Goal: Transaction & Acquisition: Book appointment/travel/reservation

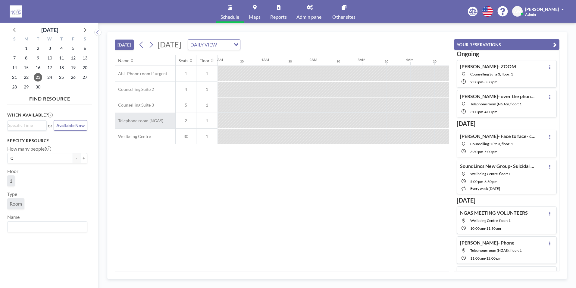
scroll to position [0, 547]
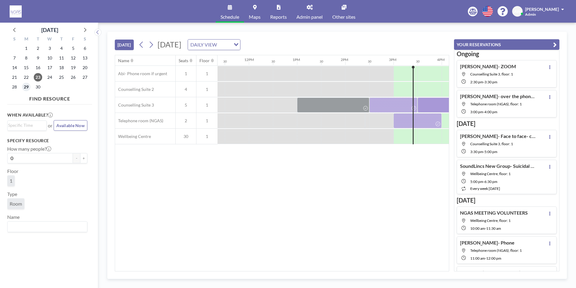
click at [23, 88] on span "29" at bounding box center [26, 87] width 8 height 8
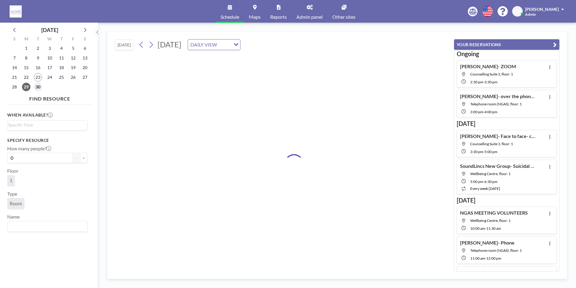
click at [35, 88] on span "30" at bounding box center [38, 87] width 8 height 8
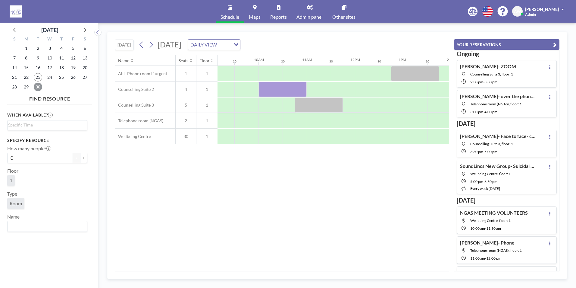
scroll to position [0, 452]
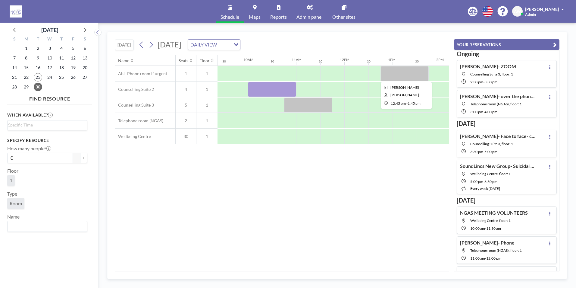
click at [410, 80] on div at bounding box center [405, 73] width 48 height 15
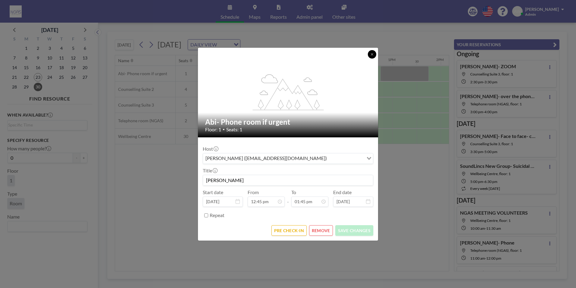
click at [371, 53] on icon at bounding box center [372, 54] width 4 height 4
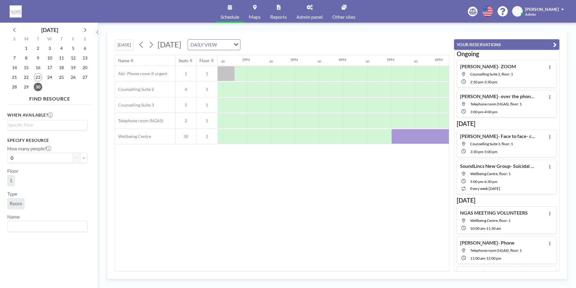
scroll to position [0, 624]
click at [85, 29] on icon at bounding box center [85, 30] width 8 height 8
click at [52, 50] on span "1" at bounding box center [50, 48] width 8 height 8
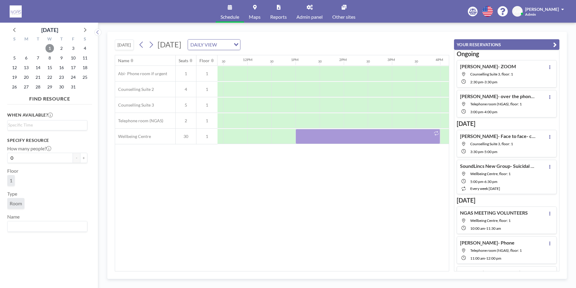
scroll to position [0, 529]
click at [64, 47] on span "2" at bounding box center [61, 48] width 8 height 8
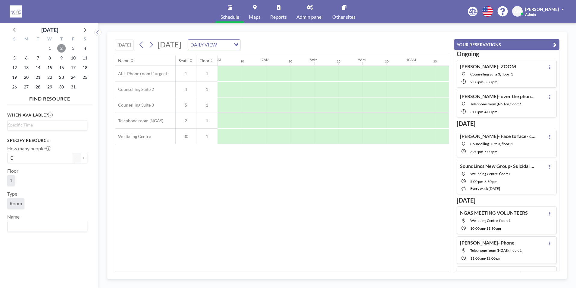
scroll to position [0, 286]
click at [15, 27] on icon at bounding box center [15, 30] width 8 height 8
click at [39, 87] on span "30" at bounding box center [38, 87] width 8 height 8
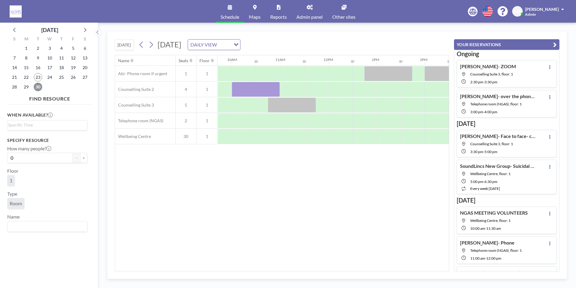
scroll to position [0, 470]
drag, startPoint x: 320, startPoint y: 267, endPoint x: 326, endPoint y: 268, distance: 5.8
click at [326, 268] on div "Name Seats Floor 12AM 30 1AM 30 2AM 30 3AM 30 4AM 30 5AM 30 6AM 30 7AM 30 8AM 3…" at bounding box center [282, 162] width 334 height 215
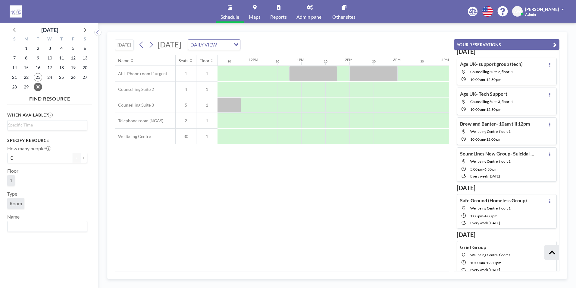
scroll to position [769, 0]
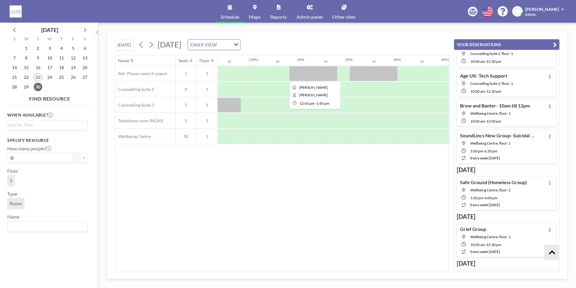
click at [332, 74] on div at bounding box center [313, 73] width 48 height 15
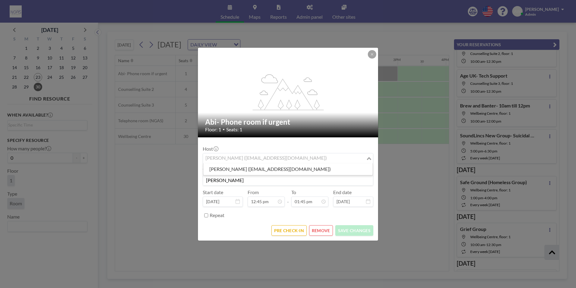
click at [296, 159] on div "Holly Dowdles (hollymaydowdles@hotmail.co.uk)" at bounding box center [284, 157] width 163 height 9
click at [296, 159] on input "Search for option" at bounding box center [285, 158] width 162 height 8
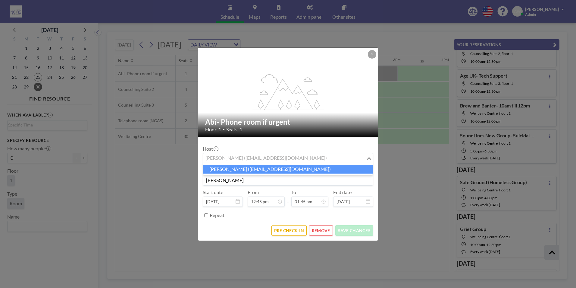
click at [292, 169] on li "Holly Dowdles (hollymaydowdles@hotmail.co.uk)" at bounding box center [287, 169] width 169 height 9
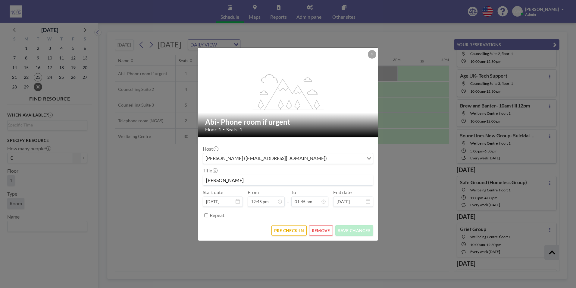
drag, startPoint x: 239, startPoint y: 124, endPoint x: 327, endPoint y: 124, distance: 87.7
click at [327, 124] on h2 "Abi- Phone room if urgent" at bounding box center [288, 121] width 166 height 9
click at [371, 52] on icon at bounding box center [372, 54] width 4 height 4
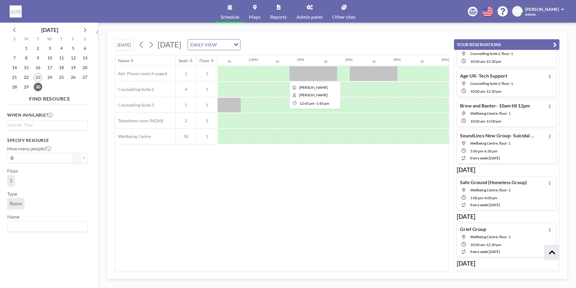
click at [297, 72] on div at bounding box center [313, 73] width 48 height 15
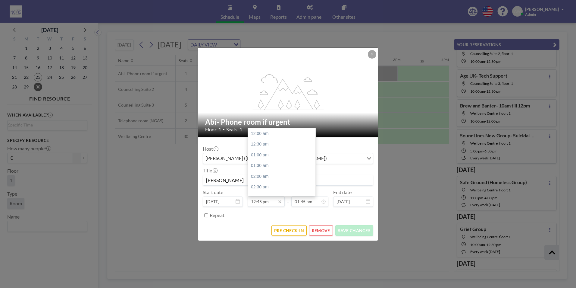
click at [268, 200] on input "12:45 pm" at bounding box center [266, 201] width 37 height 10
click at [261, 201] on input "12:45 pm" at bounding box center [266, 201] width 37 height 10
click at [277, 209] on div "Host Holly Dowdles (hollymaydowdles@hotmail.co.uk) Loading... Title Kerri- Holl…" at bounding box center [288, 181] width 171 height 78
click at [371, 55] on icon at bounding box center [372, 54] width 4 height 4
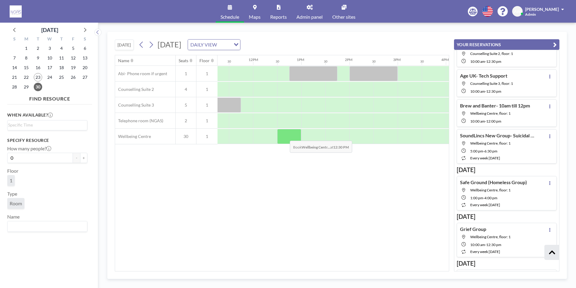
click at [286, 136] on div at bounding box center [289, 136] width 24 height 15
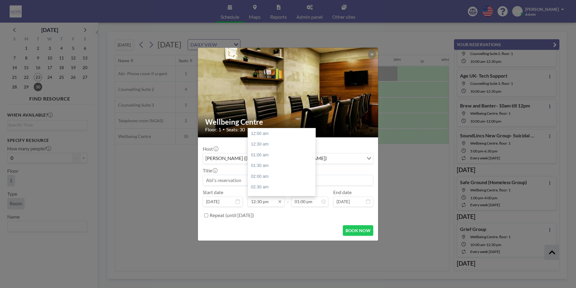
scroll to position [268, 0]
click at [261, 202] on input "12:30 pm" at bounding box center [266, 201] width 37 height 10
type input "12:45 pm"
click at [307, 202] on input "01:00 pm" at bounding box center [309, 201] width 37 height 10
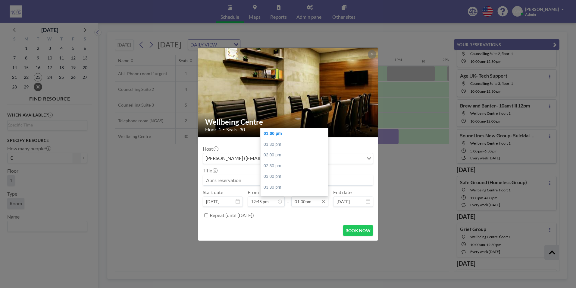
scroll to position [0, 579]
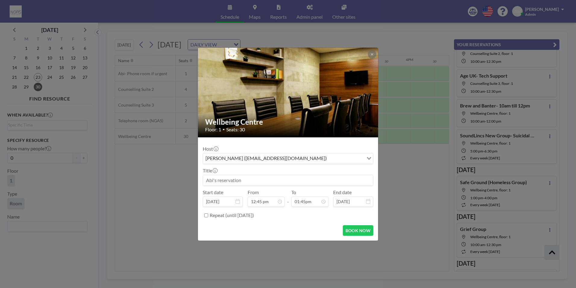
type input "01:00 pm"
click at [324, 179] on input at bounding box center [288, 180] width 170 height 10
type input "Holly"
click at [369, 228] on button "BOOK NOW" at bounding box center [358, 230] width 30 height 11
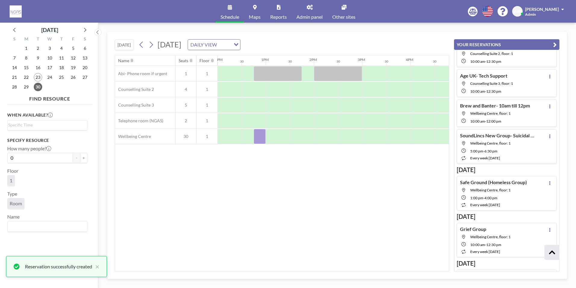
scroll to position [799, 0]
click at [263, 137] on div at bounding box center [260, 136] width 12 height 15
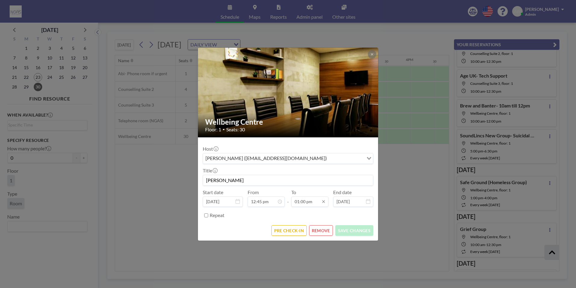
scroll to position [279, 0]
click at [306, 201] on input "01:00 pm" at bounding box center [309, 201] width 37 height 10
type input "01:45 pm"
click at [227, 180] on input "Holly" at bounding box center [288, 180] width 170 height 10
type input "Holly- Kerry- Zoom call"
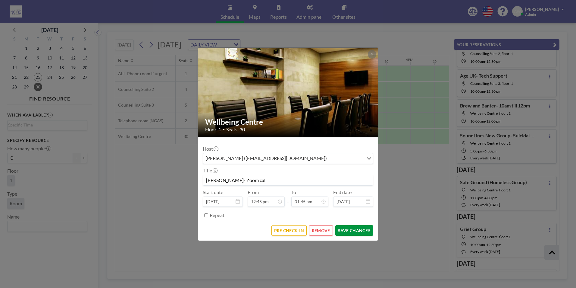
click at [354, 232] on button "SAVE CHANGES" at bounding box center [354, 230] width 38 height 11
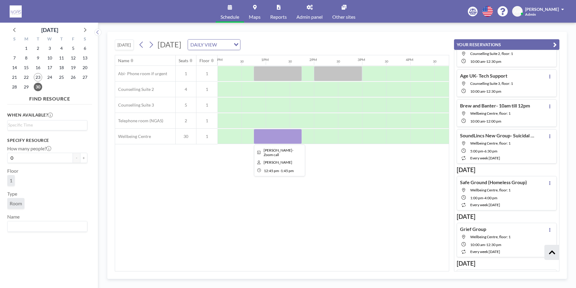
click at [268, 135] on div at bounding box center [278, 136] width 48 height 15
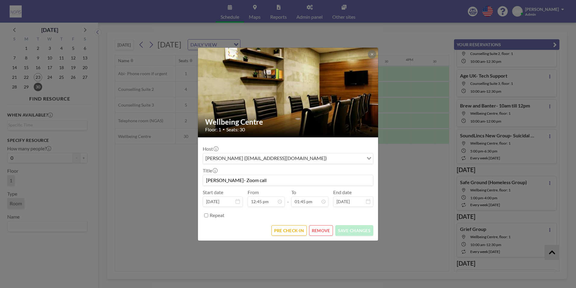
click at [316, 229] on button "REMOVE" at bounding box center [321, 230] width 24 height 11
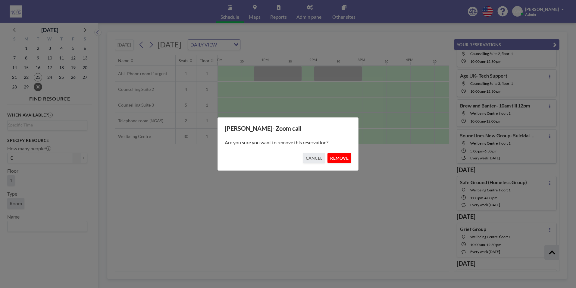
click at [339, 159] on button "REMOVE" at bounding box center [340, 158] width 24 height 11
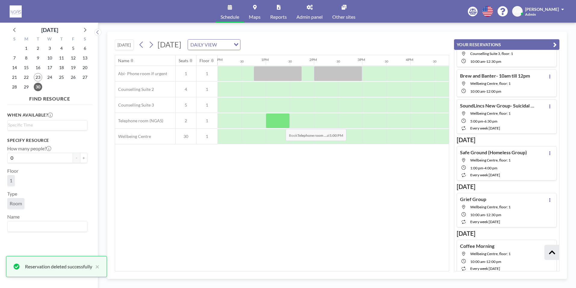
scroll to position [769, 0]
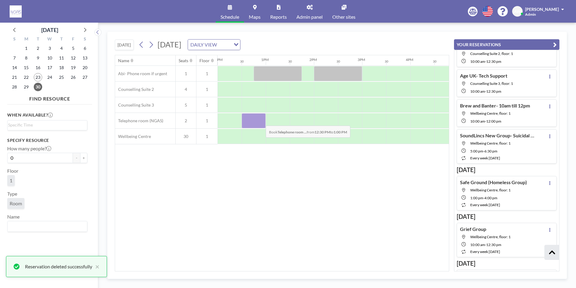
click at [261, 121] on div at bounding box center [254, 120] width 24 height 15
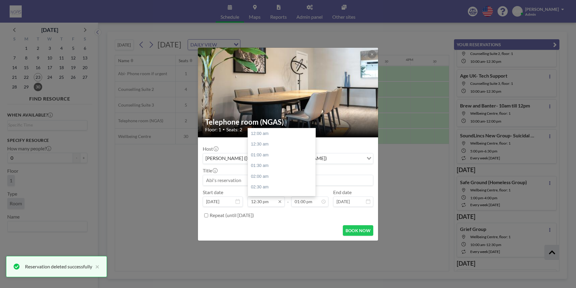
scroll to position [268, 0]
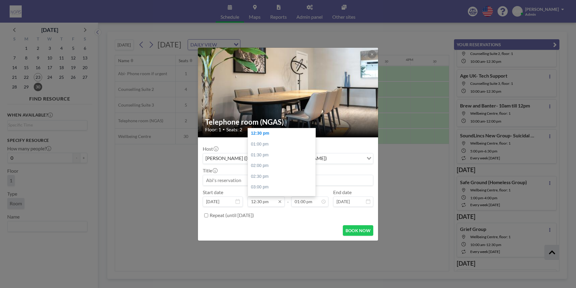
click at [260, 203] on input "12:30 pm" at bounding box center [266, 201] width 37 height 10
type input "12:45 pm"
click at [232, 181] on input at bounding box center [288, 180] width 170 height 10
type input "Holly- Kerry- ZOOM"
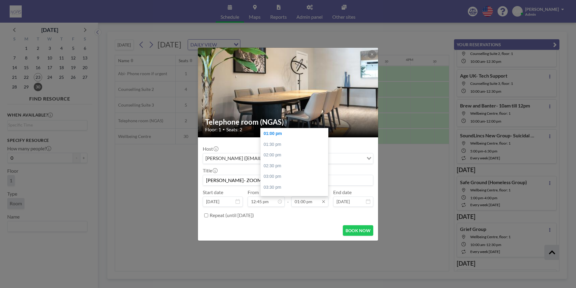
click at [304, 203] on input "01:00 pm" at bounding box center [309, 201] width 37 height 10
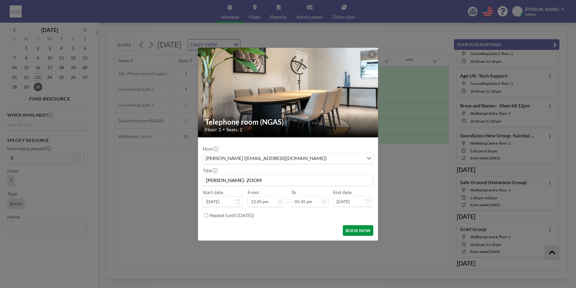
type input "01:45 pm"
click at [351, 225] on button "BOOK NOW" at bounding box center [358, 230] width 30 height 11
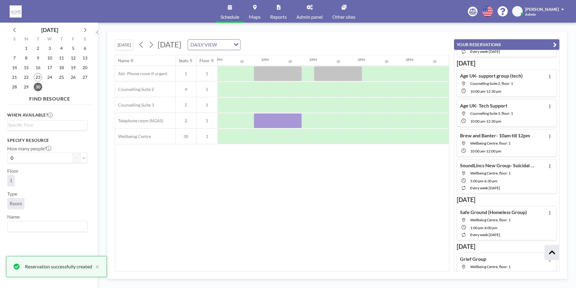
scroll to position [799, 0]
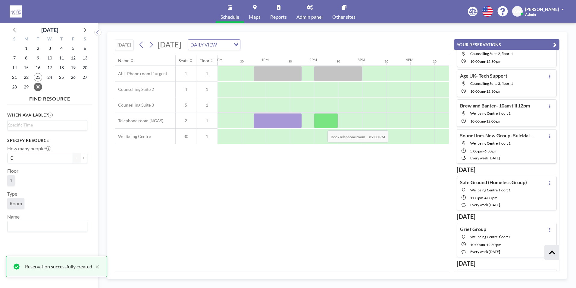
click at [323, 126] on div at bounding box center [326, 120] width 24 height 15
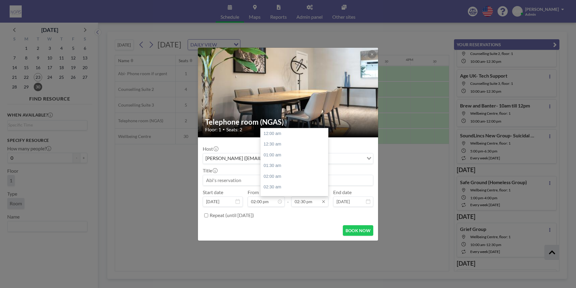
scroll to position [311, 0]
click at [288, 149] on div "03:30 pm" at bounding box center [296, 154] width 71 height 11
click at [289, 180] on div "03:00 pm" at bounding box center [296, 183] width 71 height 11
type input "03:00 pm"
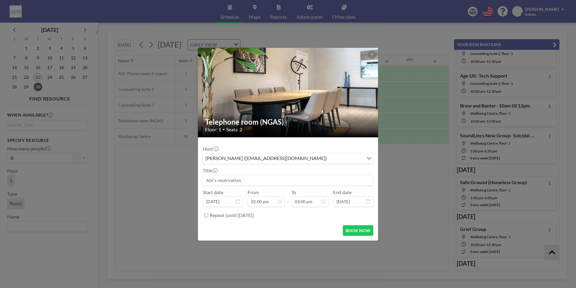
click at [273, 181] on input at bounding box center [288, 180] width 170 height 10
type input "s"
type input "Sharon- Holly- ZOOM"
click at [366, 232] on button "BOOK NOW" at bounding box center [358, 230] width 30 height 11
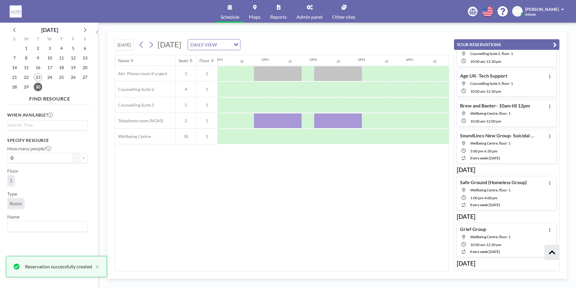
scroll to position [829, 0]
click at [322, 68] on div at bounding box center [338, 73] width 48 height 15
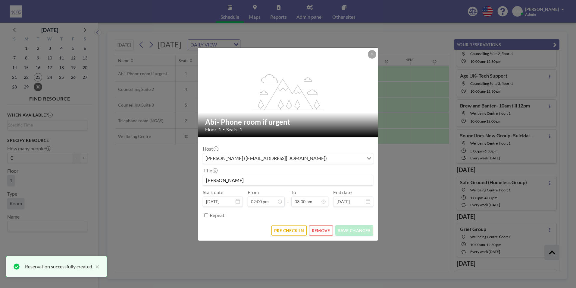
scroll to position [322, 0]
click at [315, 228] on button "REMOVE" at bounding box center [321, 230] width 24 height 11
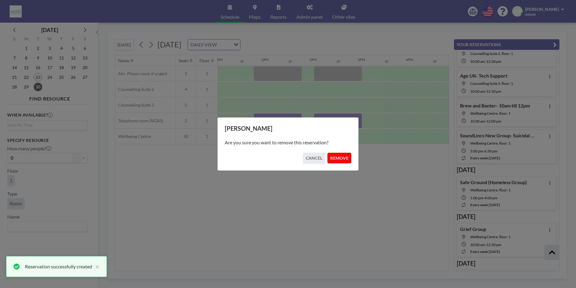
click at [339, 161] on button "REMOVE" at bounding box center [340, 158] width 24 height 11
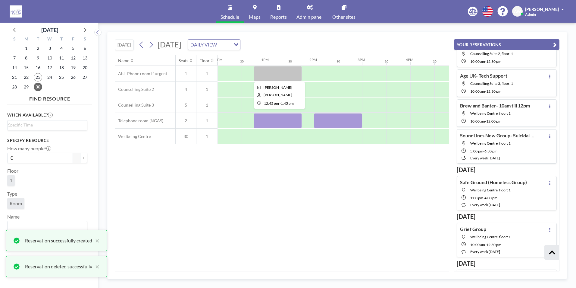
click at [281, 71] on div at bounding box center [278, 73] width 48 height 15
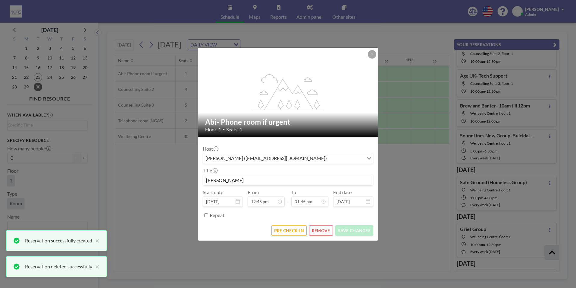
click at [319, 230] on button "REMOVE" at bounding box center [321, 230] width 24 height 11
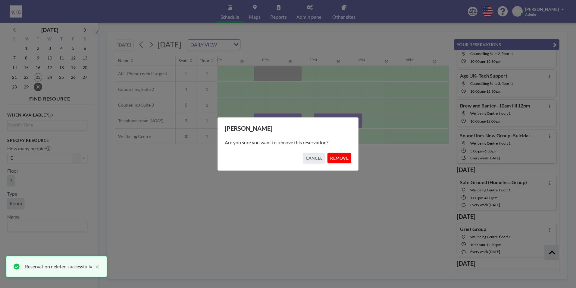
click at [335, 156] on button "REMOVE" at bounding box center [340, 158] width 24 height 11
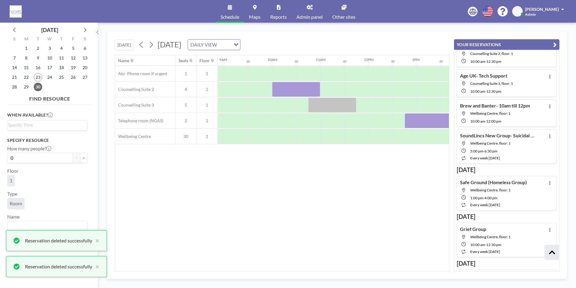
scroll to position [0, 420]
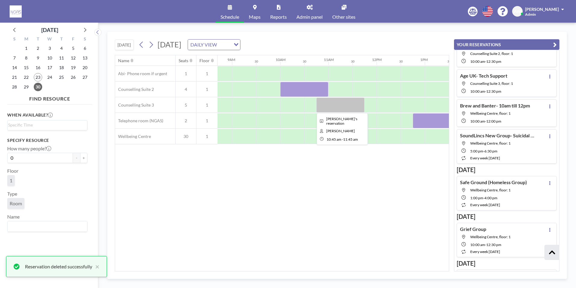
click at [342, 105] on div at bounding box center [340, 104] width 48 height 15
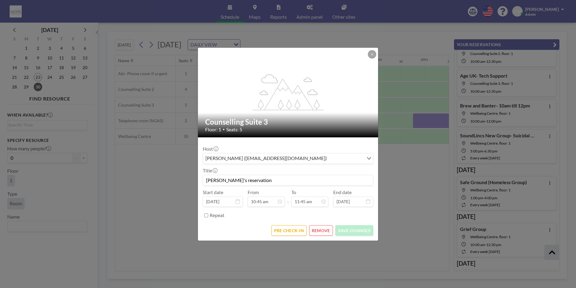
drag, startPoint x: 272, startPoint y: 182, endPoint x: 200, endPoint y: 182, distance: 71.7
click at [200, 182] on form "Host Holly Dowdles (hollymaydowdles@hotmail.co.uk) Loading... Title Holly's res…" at bounding box center [288, 188] width 180 height 103
type input "Holly- Abi- f2f"
click at [349, 228] on button "SAVE CHANGES" at bounding box center [354, 230] width 38 height 11
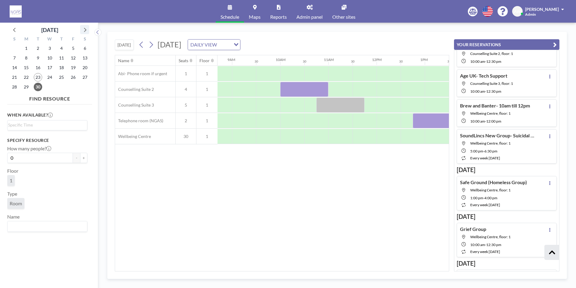
click at [80, 28] on div at bounding box center [84, 29] width 9 height 9
click at [48, 51] on span "1" at bounding box center [50, 48] width 8 height 8
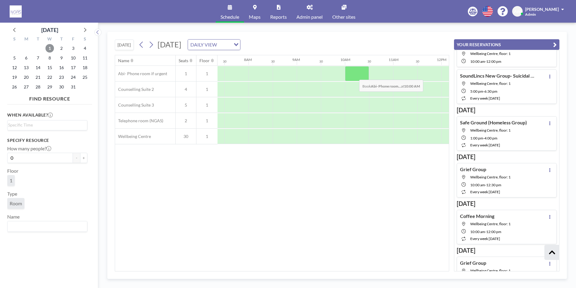
scroll to position [799, 0]
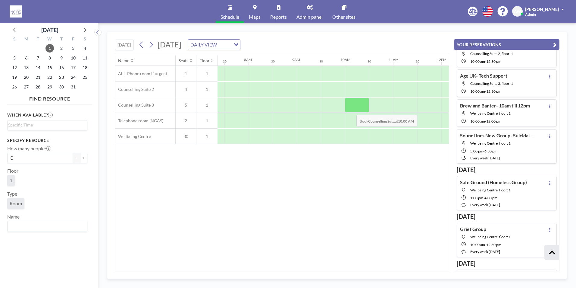
click at [352, 110] on div at bounding box center [357, 104] width 24 height 15
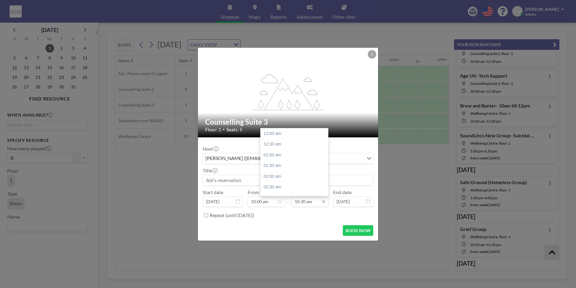
scroll to position [225, 0]
click at [285, 148] on div "11:00 am" at bounding box center [296, 144] width 71 height 11
type input "11:00 am"
click at [246, 177] on input at bounding box center [288, 180] width 170 height 10
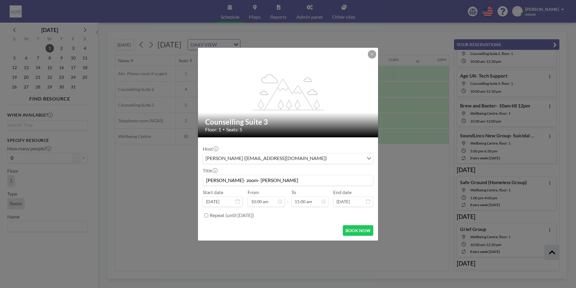
scroll to position [215, 0]
type input "shane- zoom- Holly"
click at [350, 230] on button "BOOK NOW" at bounding box center [358, 230] width 30 height 11
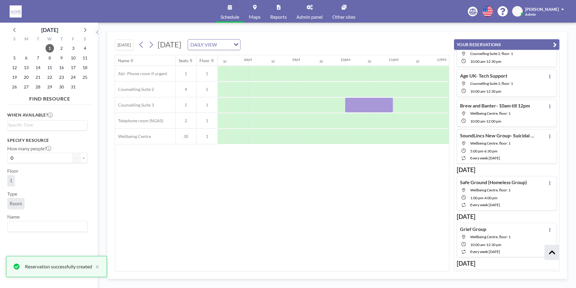
scroll to position [829, 0]
click at [60, 49] on span "2" at bounding box center [61, 48] width 8 height 8
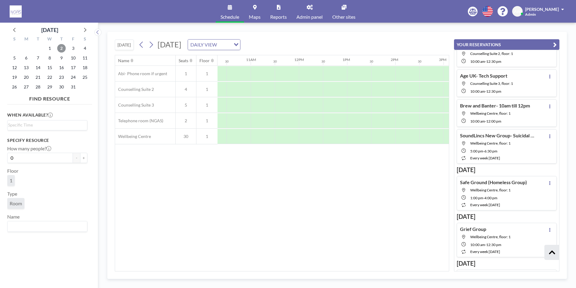
scroll to position [0, 503]
click at [406, 105] on div at bounding box center [401, 104] width 24 height 15
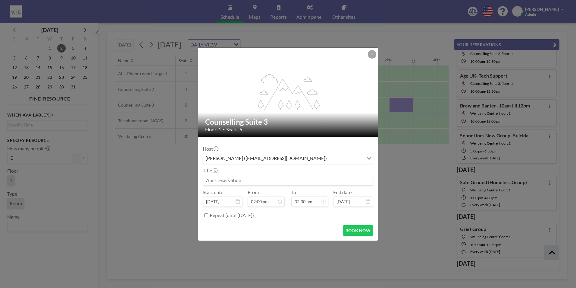
click at [240, 192] on div "Start date Oct 2, 2025" at bounding box center [223, 197] width 40 height 17
click at [235, 181] on input at bounding box center [288, 180] width 170 height 10
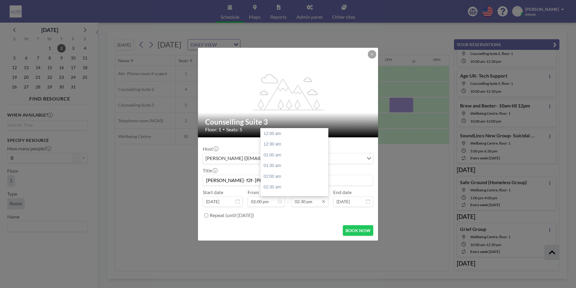
scroll to position [311, 0]
type input "Tara- f2f- Holly"
click at [295, 145] on div "03:00 pm" at bounding box center [296, 144] width 71 height 11
type input "03:00 pm"
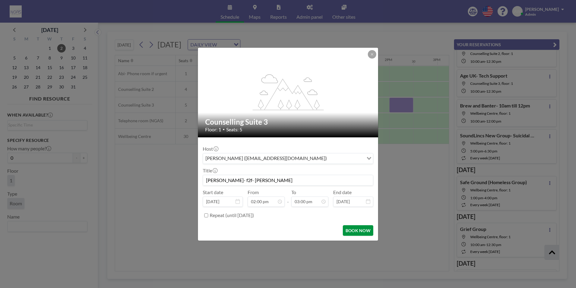
click at [359, 230] on button "BOOK NOW" at bounding box center [358, 230] width 30 height 11
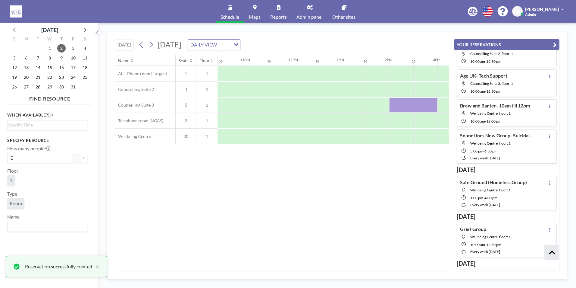
scroll to position [869, 0]
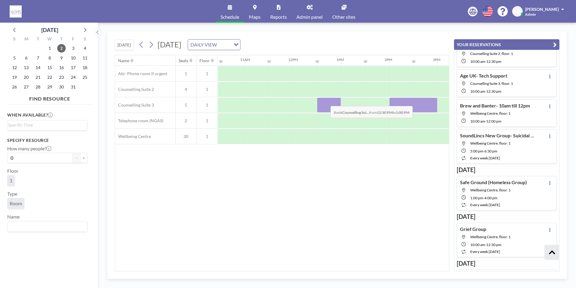
click at [326, 101] on div at bounding box center [329, 104] width 24 height 15
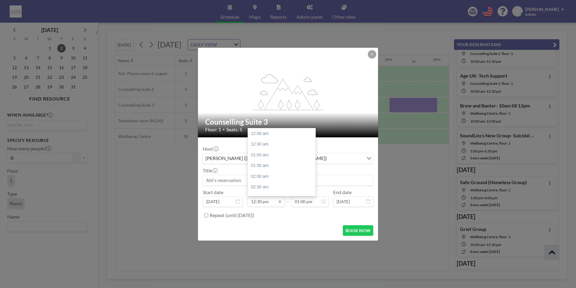
scroll to position [268, 0]
click at [261, 201] on input "12:30 pm" at bounding box center [266, 201] width 37 height 10
type input "12:45 pm"
click at [306, 204] on input "01:00 pm" at bounding box center [309, 201] width 37 height 10
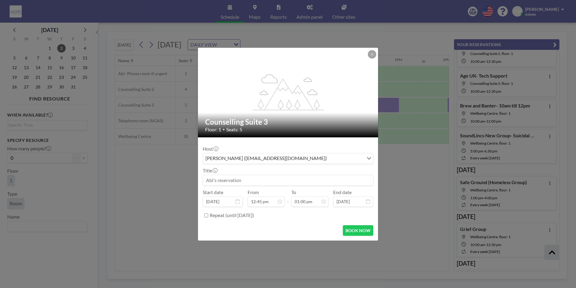
scroll to position [0, 579]
type input "01:00 pm"
click at [252, 181] on input at bounding box center [288, 180] width 170 height 10
type input "Simon- F2F- Holly"
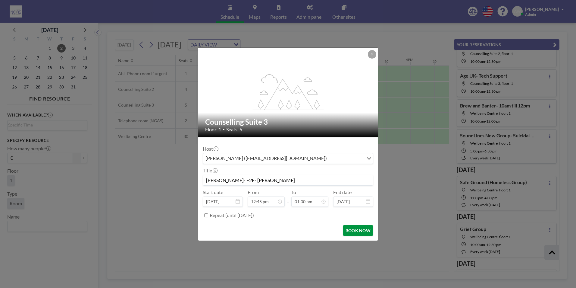
click at [354, 228] on button "BOOK NOW" at bounding box center [358, 230] width 30 height 11
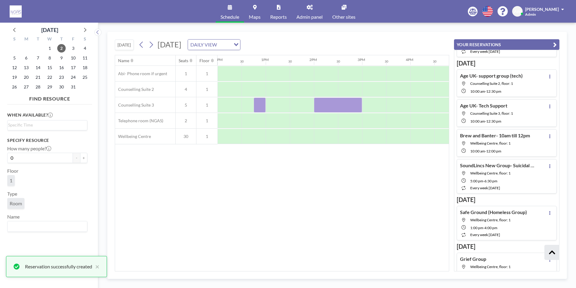
scroll to position [898, 0]
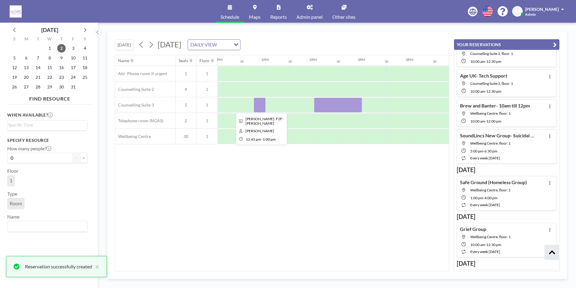
click at [260, 105] on div at bounding box center [260, 104] width 12 height 15
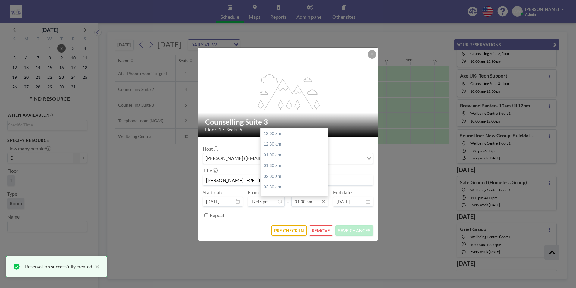
scroll to position [279, 0]
click at [304, 203] on input "01:00 pm" at bounding box center [309, 201] width 37 height 10
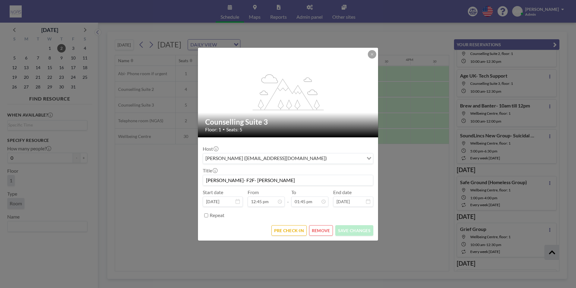
type input "01:45 pm"
click at [307, 215] on div "Repeat" at bounding box center [292, 215] width 164 height 10
click at [352, 231] on button "SAVE CHANGES" at bounding box center [354, 230] width 38 height 11
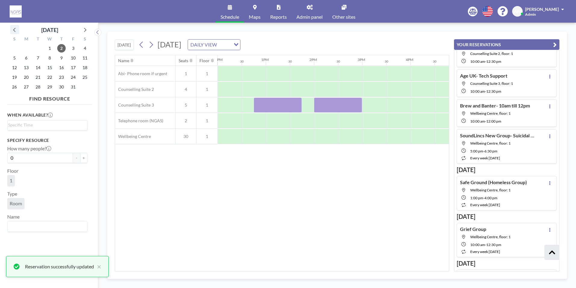
click at [15, 30] on icon at bounding box center [15, 30] width 8 height 8
click at [50, 75] on span "24" at bounding box center [50, 77] width 8 height 8
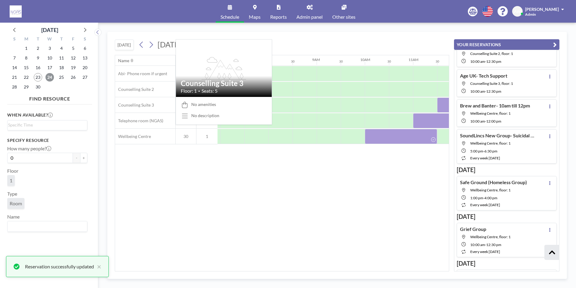
scroll to position [0, 362]
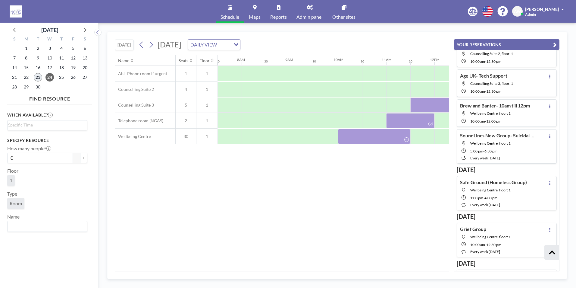
click at [39, 76] on span "23" at bounding box center [38, 77] width 8 height 8
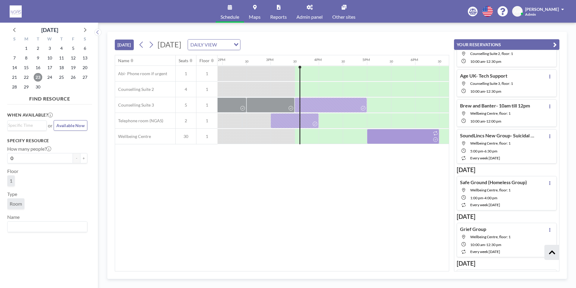
scroll to position [0, 723]
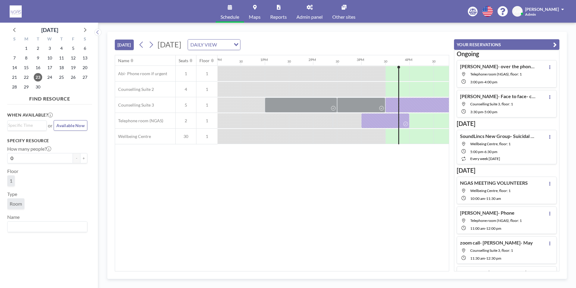
scroll to position [0, 723]
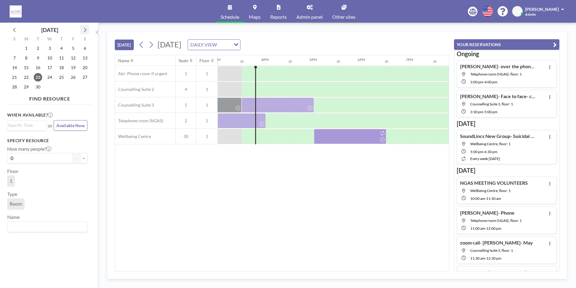
click at [85, 30] on icon at bounding box center [85, 30] width 8 height 8
click at [38, 68] on span "14" at bounding box center [38, 67] width 8 height 8
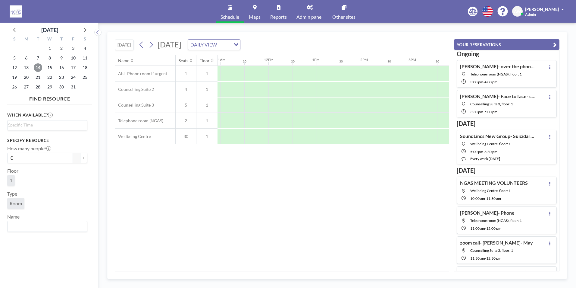
scroll to position [0, 535]
click at [344, 133] on div at bounding box center [346, 136] width 24 height 15
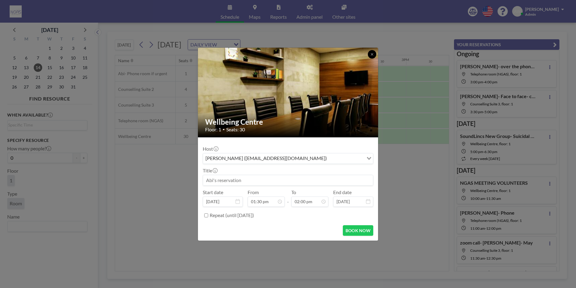
click at [371, 55] on icon at bounding box center [372, 54] width 2 height 2
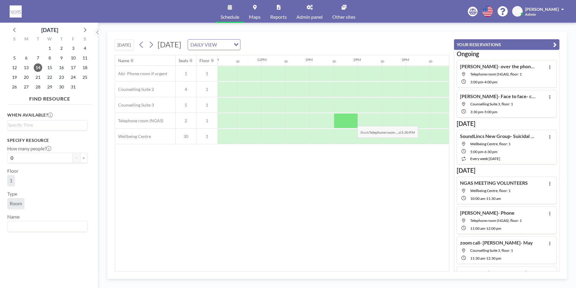
click at [353, 121] on div at bounding box center [346, 120] width 24 height 15
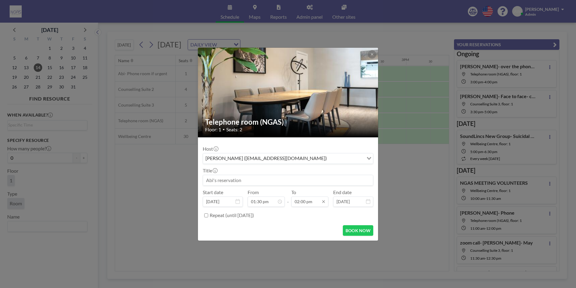
scroll to position [300, 0]
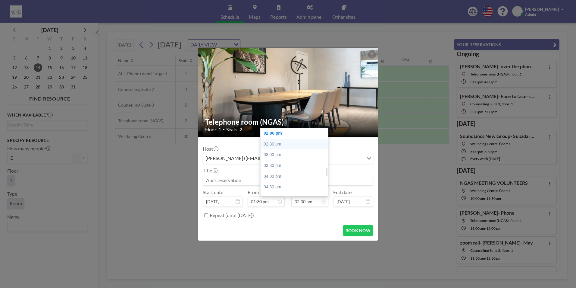
click at [280, 142] on div "02:30 pm" at bounding box center [296, 144] width 71 height 11
type input "02:30 pm"
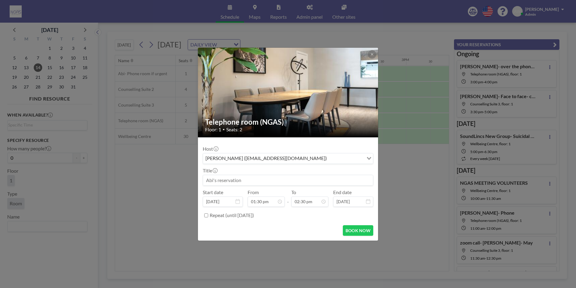
click at [247, 181] on input at bounding box center [288, 180] width 170 height 10
type input "[PERSON_NAME]- over the phone"
click at [360, 230] on button "BOOK NOW" at bounding box center [358, 230] width 30 height 11
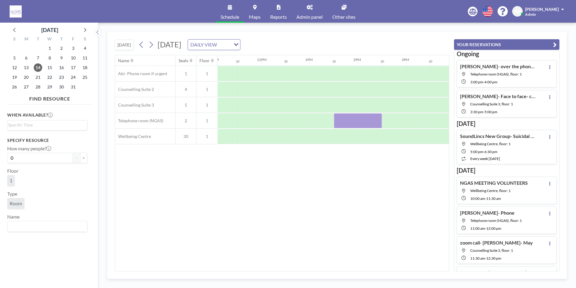
click at [326, 212] on div "Name Seats Floor 12AM 30 1AM 30 2AM 30 3AM 30 4AM 30 5AM 30 6AM 30 7AM 30 8AM 3…" at bounding box center [282, 162] width 334 height 215
click at [13, 27] on icon at bounding box center [15, 30] width 8 height 8
click at [38, 77] on span "23" at bounding box center [38, 77] width 8 height 8
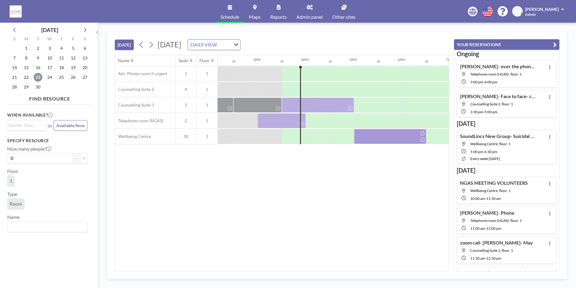
scroll to position [0, 723]
